Goal: Task Accomplishment & Management: Manage account settings

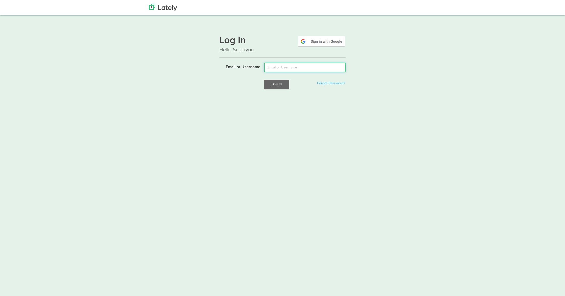
click at [304, 68] on input "Email or Username" at bounding box center [305, 68] width 82 height 10
type input "arthur@joinfud.com"
click at [280, 82] on button "Log In" at bounding box center [276, 84] width 25 height 9
click at [279, 65] on input "Email or Username" at bounding box center [305, 68] width 82 height 10
type input "[EMAIL_ADDRESS][DOMAIN_NAME]"
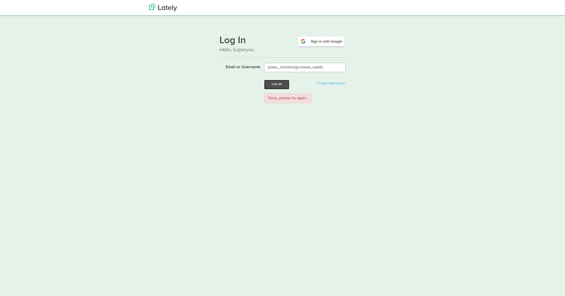
click at [272, 84] on button "Log In" at bounding box center [276, 84] width 25 height 9
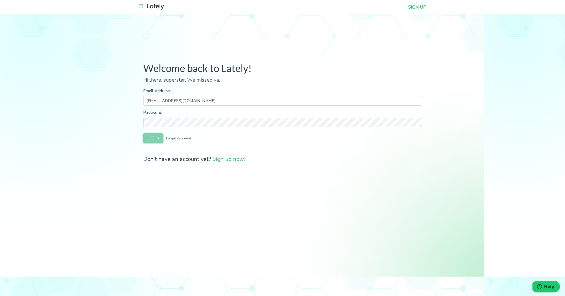
click at [154, 137] on button "LOG IN" at bounding box center [153, 138] width 20 height 10
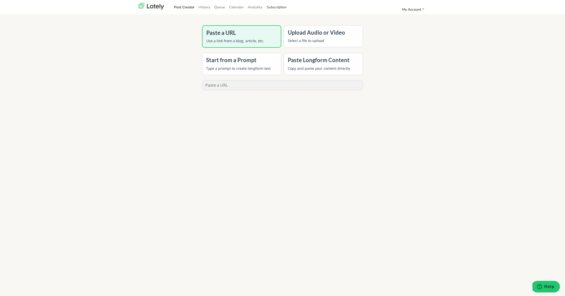
click at [283, 7] on link "Subscription" at bounding box center [277, 7] width 24 height 8
